Goal: Transaction & Acquisition: Purchase product/service

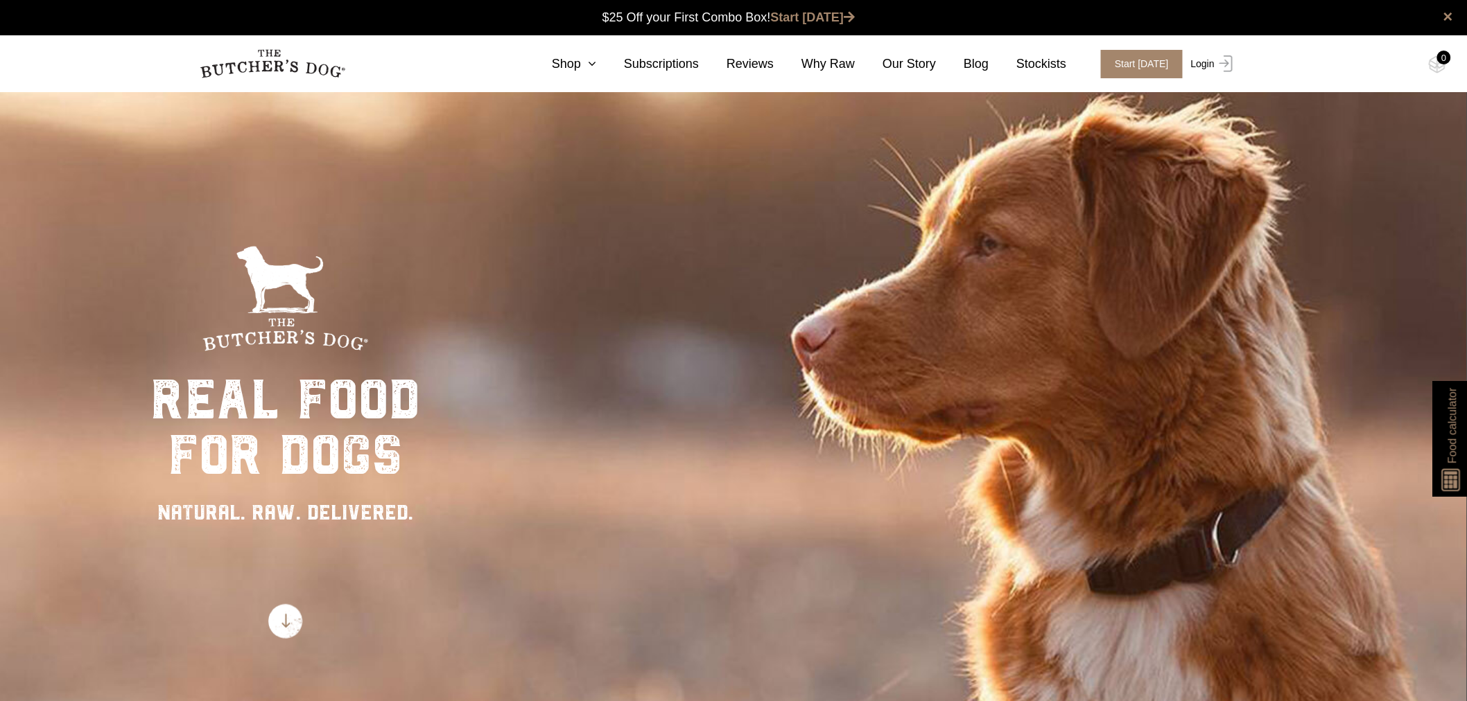
click at [1203, 67] on link "Login" at bounding box center [1209, 64] width 45 height 28
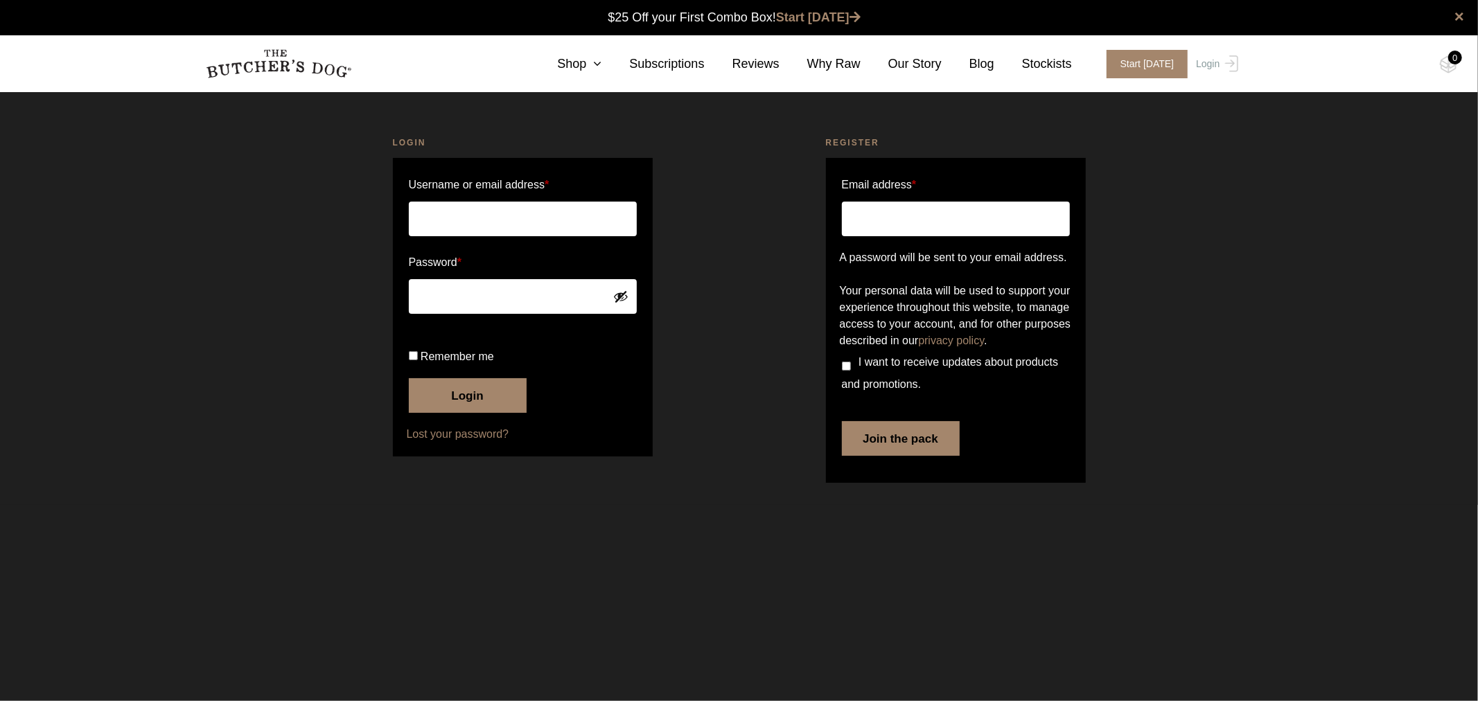
click at [439, 218] on input "Username or email address *" at bounding box center [523, 219] width 228 height 35
type input "starksridgedogtraining@gmail.com"
click at [502, 413] on button "Login" at bounding box center [468, 395] width 118 height 35
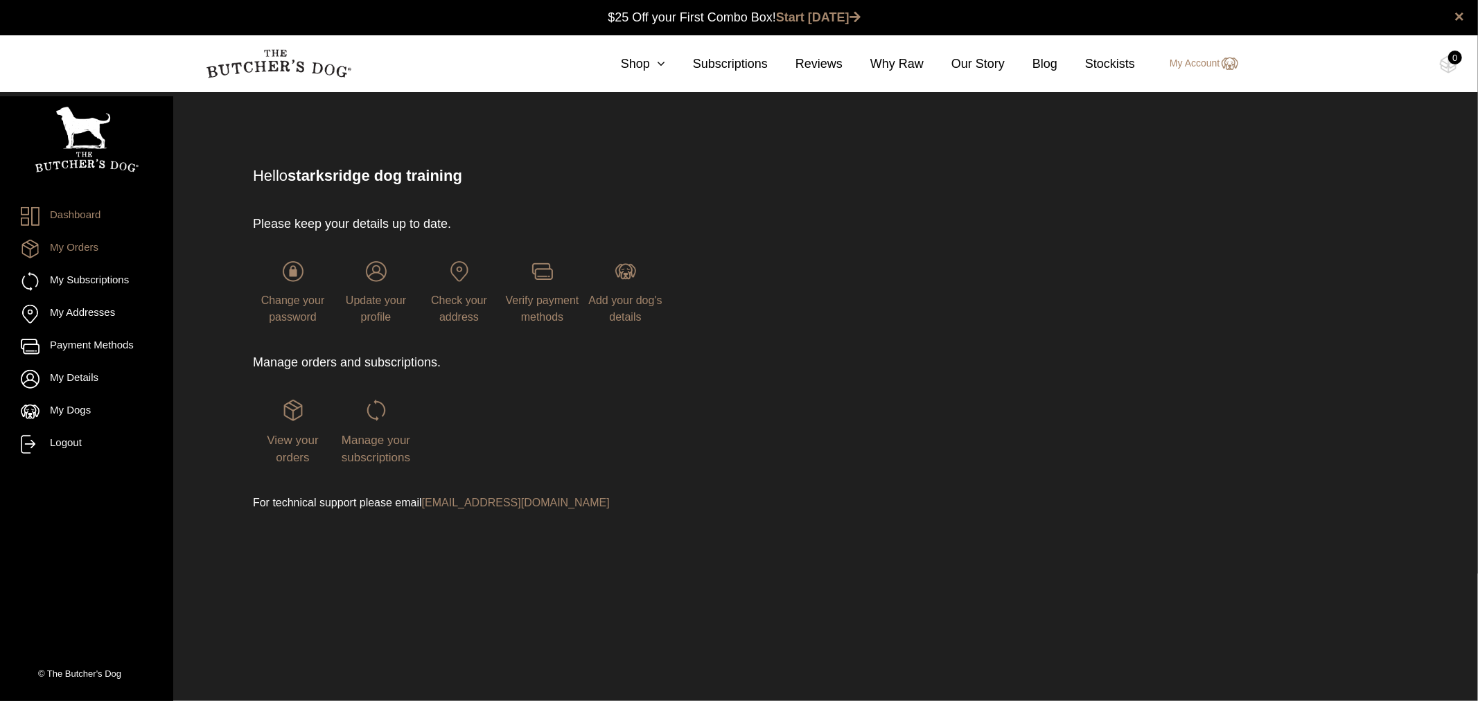
click at [76, 247] on link "My Orders" at bounding box center [87, 249] width 132 height 19
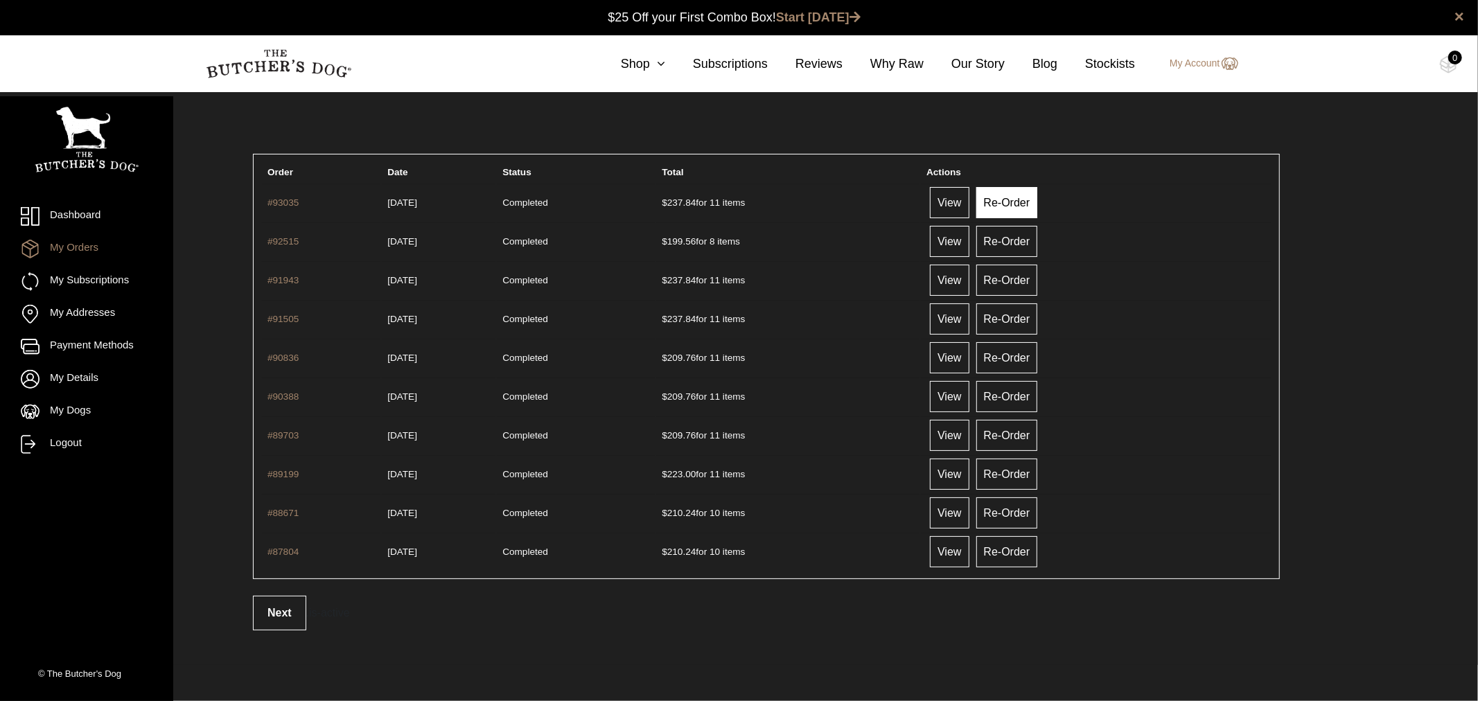
click at [1023, 195] on link "Re-Order" at bounding box center [1008, 202] width 62 height 31
click at [950, 182] on th "Actions" at bounding box center [1096, 172] width 350 height 19
click at [968, 202] on link "View" at bounding box center [949, 202] width 39 height 31
